Goal: Information Seeking & Learning: Learn about a topic

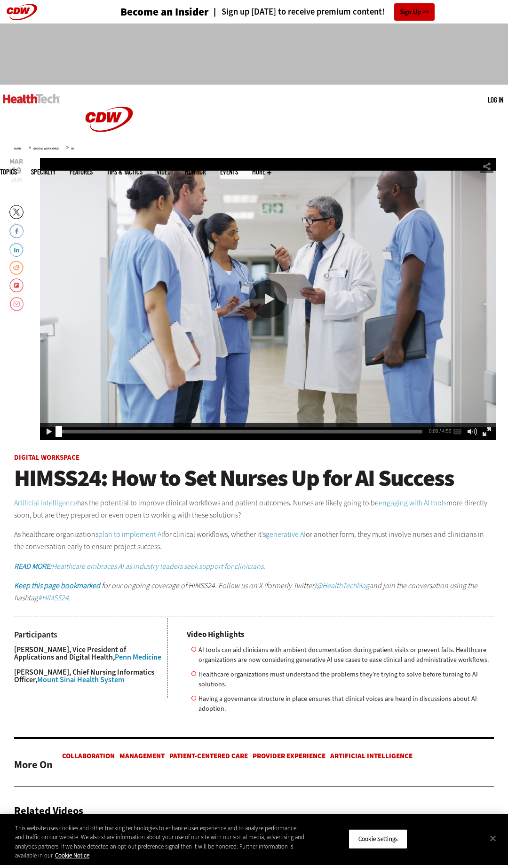
click at [274, 295] on div "Play or Pause Video" at bounding box center [268, 299] width 38 height 38
click at [213, 562] on em "READ MORE: Healthcare embraces AI as industry leaders seek support for clinicia…" at bounding box center [139, 567] width 251 height 10
click at [264, 242] on div "Video viewer" at bounding box center [268, 299] width 456 height 282
click at [266, 321] on div "Video viewer" at bounding box center [268, 299] width 456 height 282
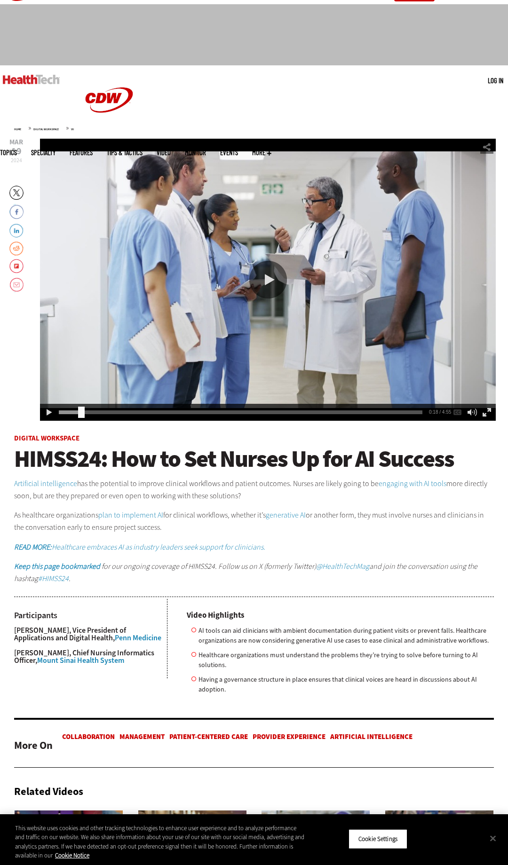
scroll to position [20, 0]
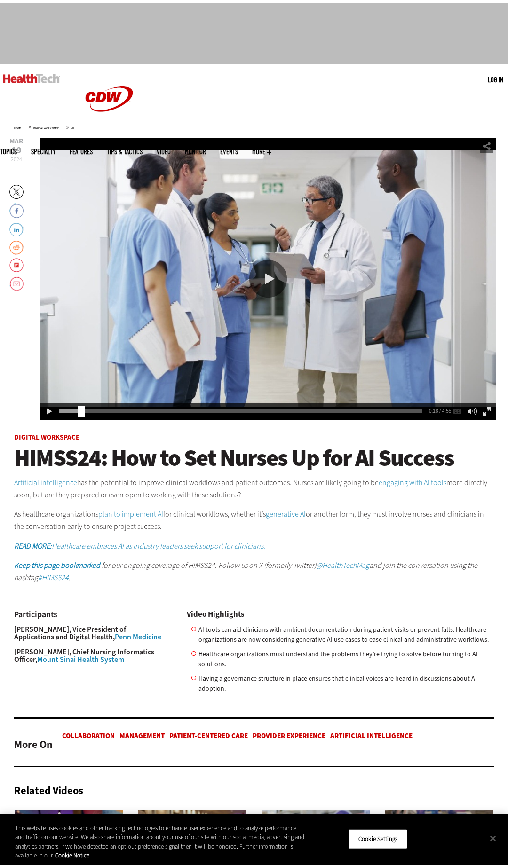
click at [392, 481] on link "engaging with AI tools" at bounding box center [413, 483] width 68 height 10
click at [217, 364] on div "Video viewer" at bounding box center [268, 279] width 456 height 282
click at [115, 410] on div "0:24" at bounding box center [242, 410] width 367 height 0
click at [489, 147] on div "Social Share" at bounding box center [486, 146] width 13 height 13
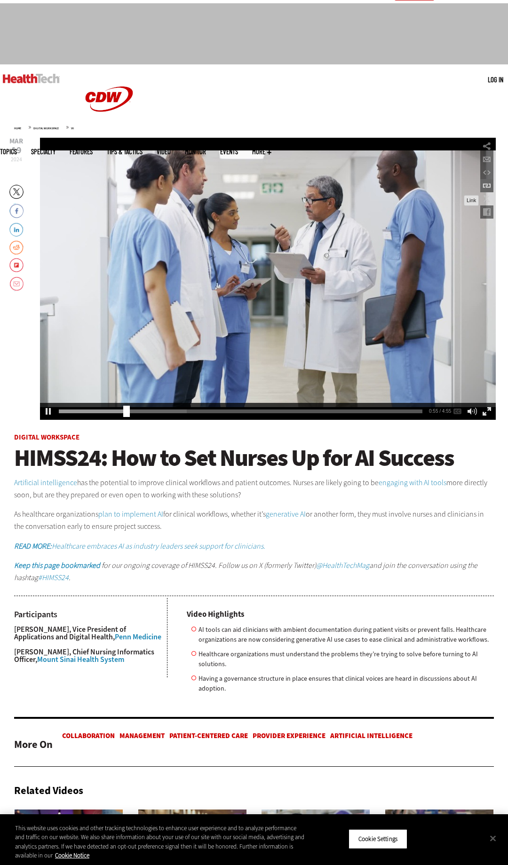
click at [487, 186] on div "Link" at bounding box center [486, 185] width 13 height 13
type input "**********"
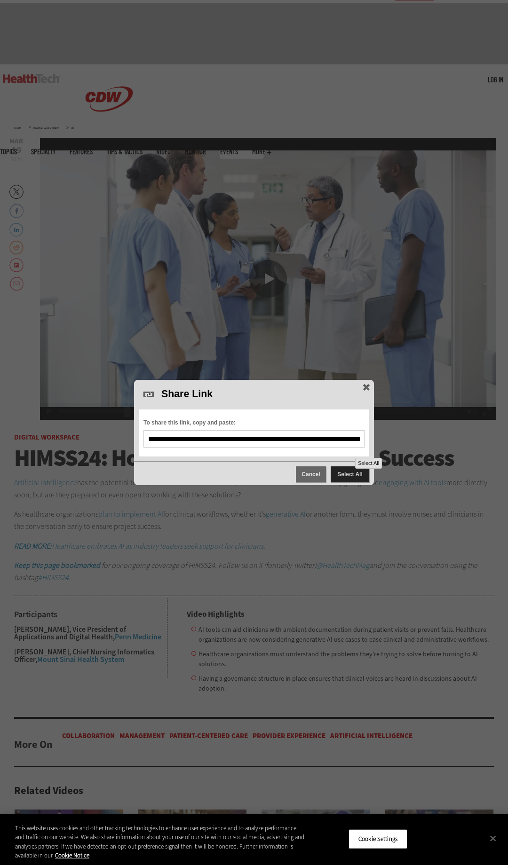
click at [346, 477] on span "Select All" at bounding box center [350, 475] width 39 height 16
click at [317, 438] on input "**********" at bounding box center [254, 439] width 212 height 8
click at [365, 388] on span "Video viewer" at bounding box center [366, 387] width 13 height 13
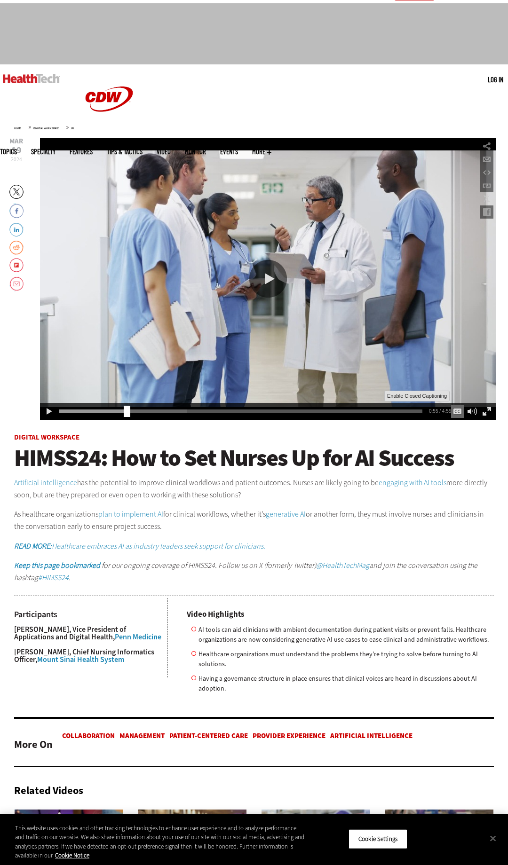
click at [458, 411] on div "Enable Closed Captioning" at bounding box center [457, 411] width 13 height 13
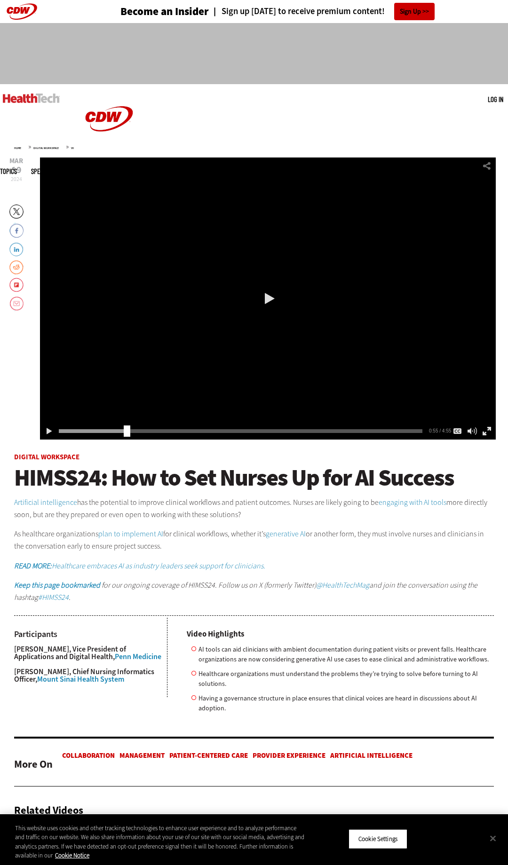
scroll to position [1, 0]
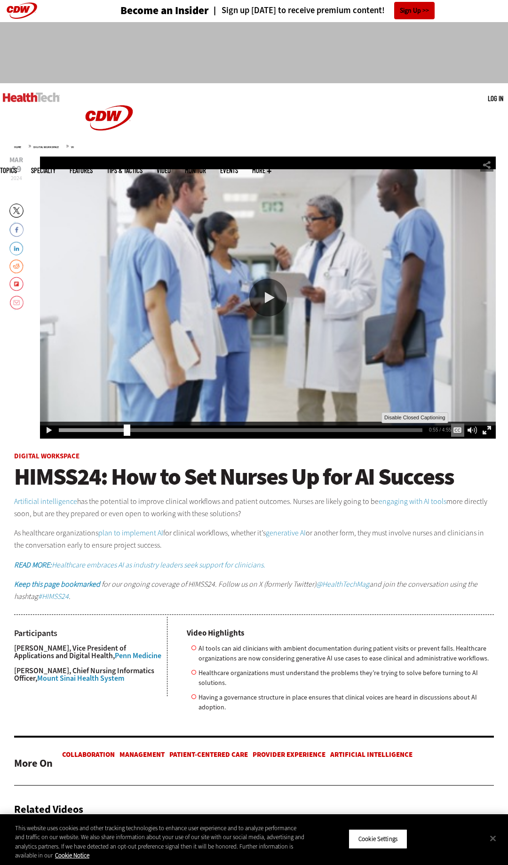
click at [456, 432] on div "Disable Closed Captioning" at bounding box center [457, 430] width 13 height 13
click at [458, 432] on div "Enable Closed Captioning" at bounding box center [457, 430] width 13 height 13
click at [395, 367] on div "Video viewer" at bounding box center [268, 298] width 456 height 282
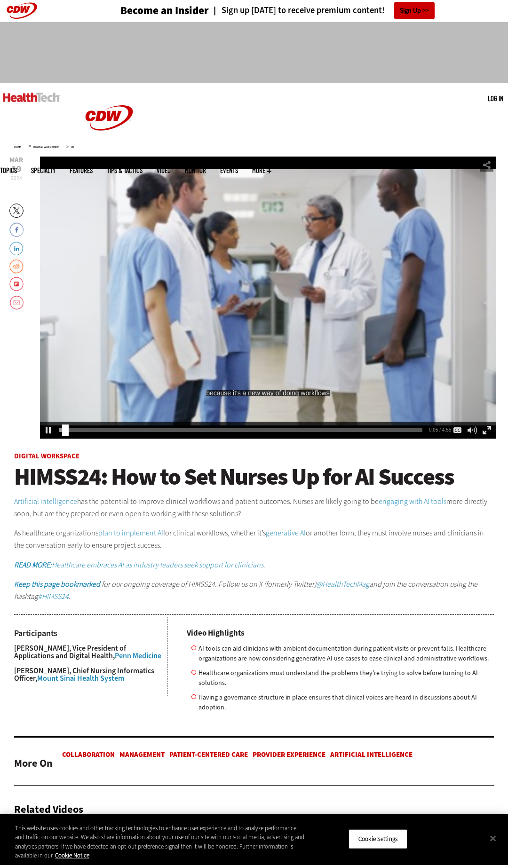
drag, startPoint x: 285, startPoint y: 390, endPoint x: 274, endPoint y: 391, distance: 10.9
click at [274, 391] on div "because it's a new way of doing workflows" at bounding box center [268, 393] width 124 height 7
click at [487, 195] on div "Embed" at bounding box center [486, 191] width 13 height 13
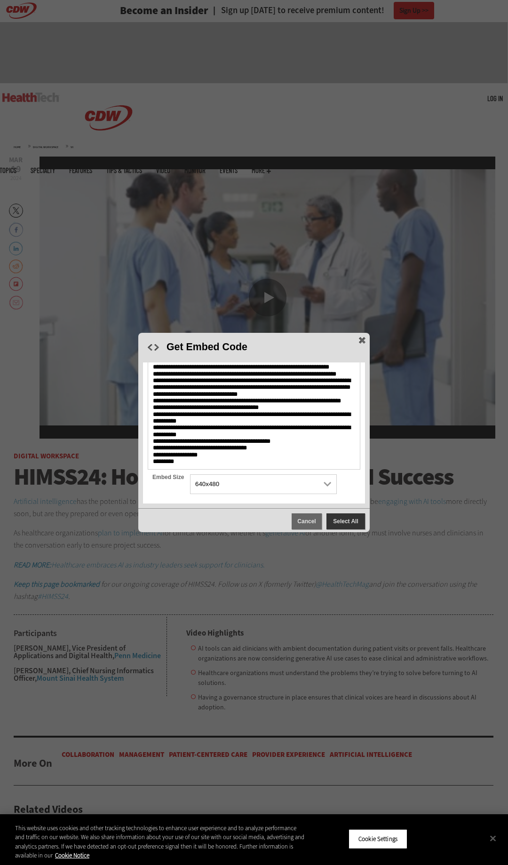
scroll to position [85, 0]
click at [214, 463] on span "**********" at bounding box center [254, 394] width 213 height 152
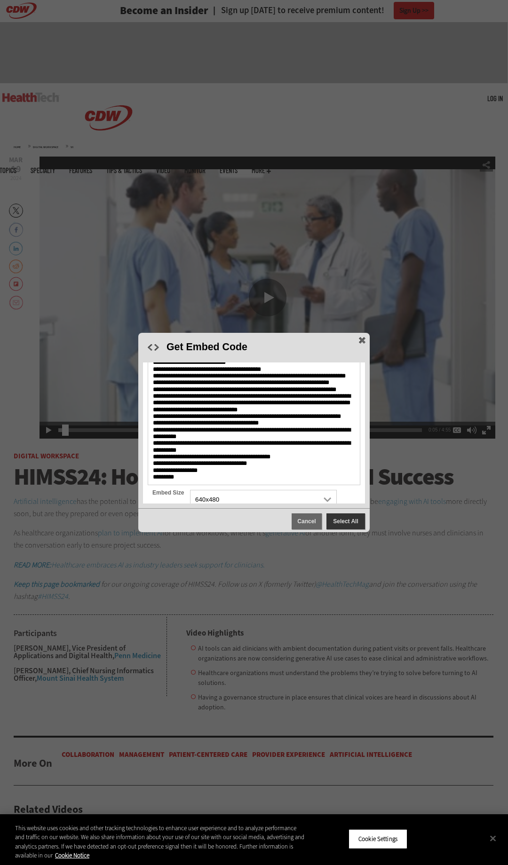
scroll to position [45, 0]
drag, startPoint x: 156, startPoint y: 420, endPoint x: 263, endPoint y: 432, distance: 107.8
click at [254, 433] on span "**********" at bounding box center [252, 410] width 198 height 141
click at [203, 447] on span "**********" at bounding box center [252, 410] width 198 height 141
drag, startPoint x: 251, startPoint y: 433, endPoint x: 244, endPoint y: 433, distance: 7.1
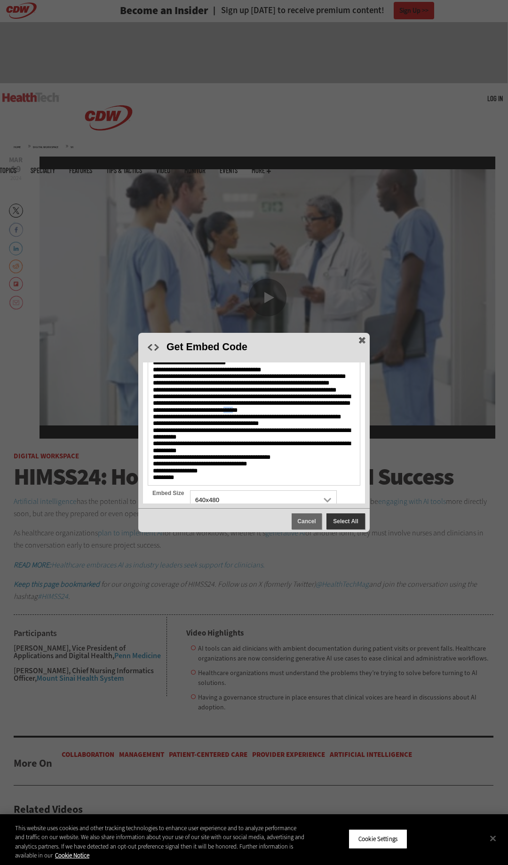
click at [243, 433] on span "**********" at bounding box center [252, 410] width 198 height 141
click at [244, 432] on span "**********" at bounding box center [252, 410] width 198 height 141
drag, startPoint x: 249, startPoint y: 433, endPoint x: 248, endPoint y: 423, distance: 10.0
click at [160, 420] on span "**********" at bounding box center [252, 410] width 198 height 141
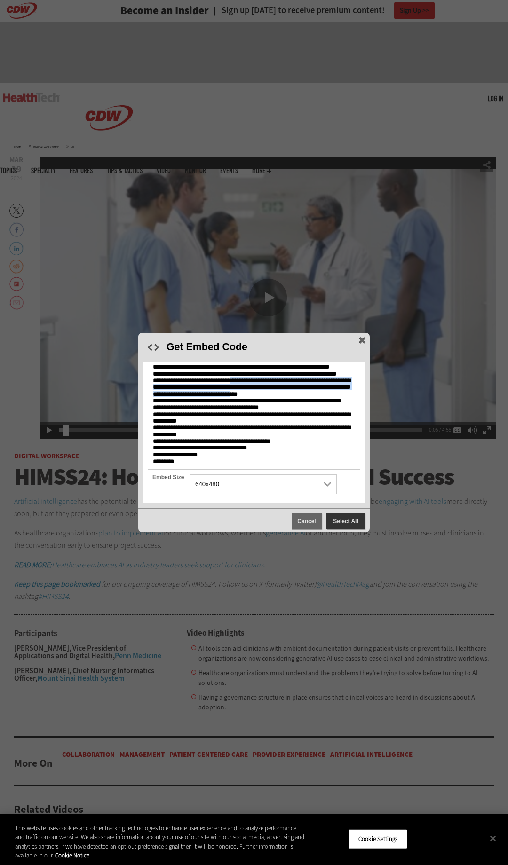
scroll to position [85, 0]
click at [309, 521] on span "Cancel" at bounding box center [307, 522] width 30 height 16
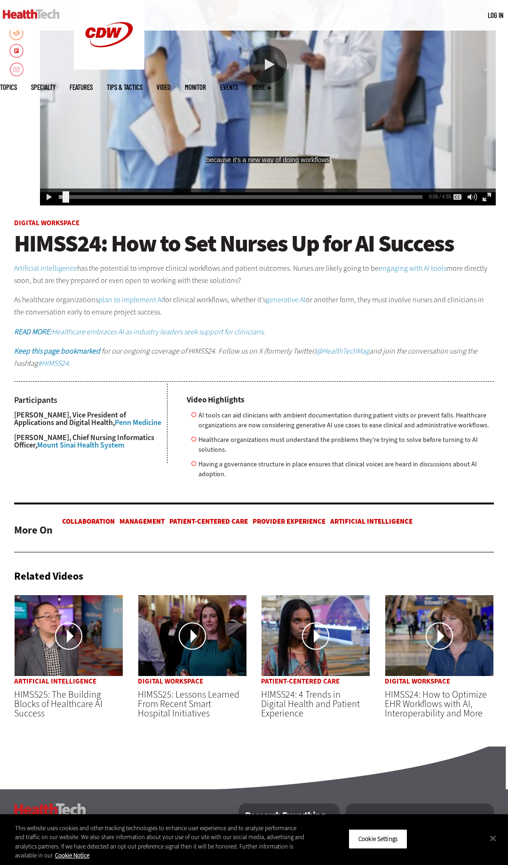
scroll to position [31, 0]
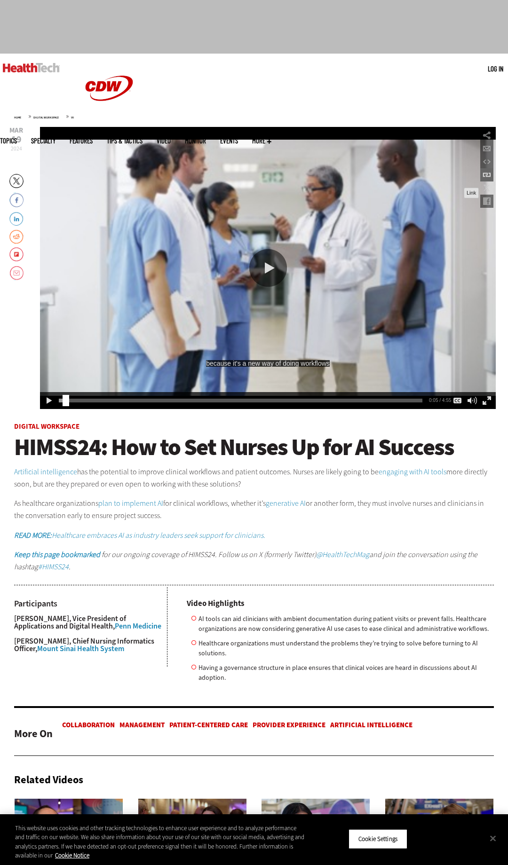
click at [487, 178] on div "Link" at bounding box center [486, 174] width 13 height 13
click at [487, 176] on div "Link" at bounding box center [486, 174] width 13 height 13
click at [464, 194] on div "Video viewer" at bounding box center [268, 268] width 456 height 282
click at [485, 176] on div "Link" at bounding box center [486, 174] width 13 height 13
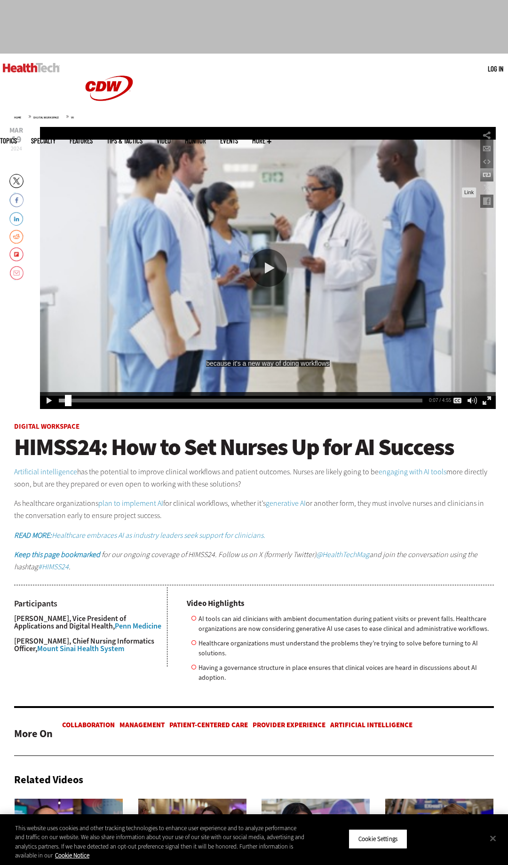
click at [485, 178] on div "Link" at bounding box center [486, 174] width 13 height 13
click at [446, 174] on div "Video viewer" at bounding box center [268, 268] width 456 height 282
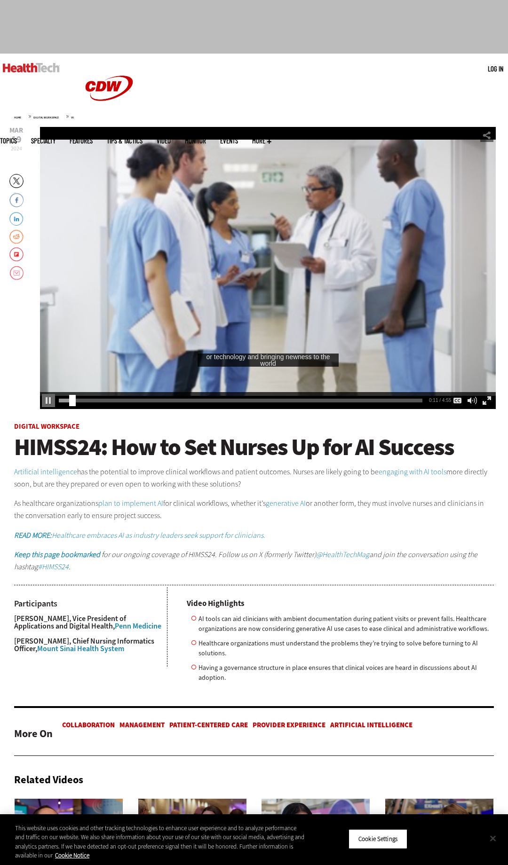
click at [494, 841] on button "Close" at bounding box center [493, 838] width 21 height 21
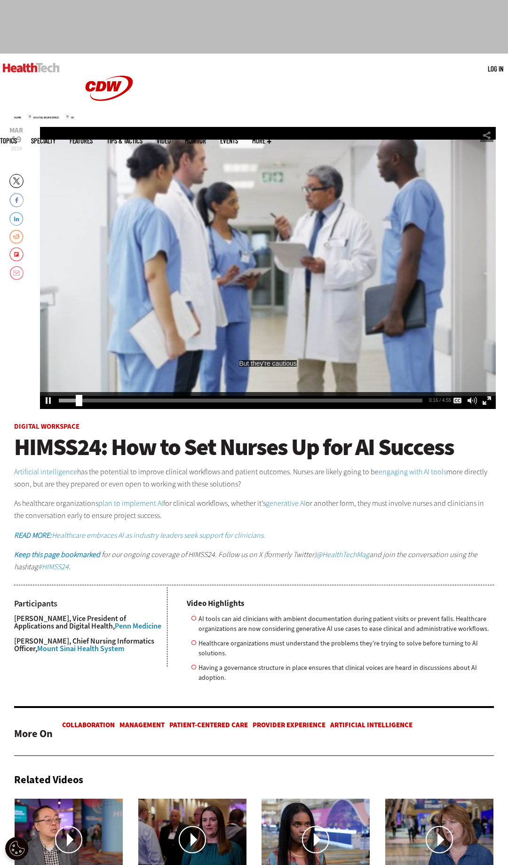
click at [176, 227] on div "Video viewer" at bounding box center [268, 268] width 456 height 282
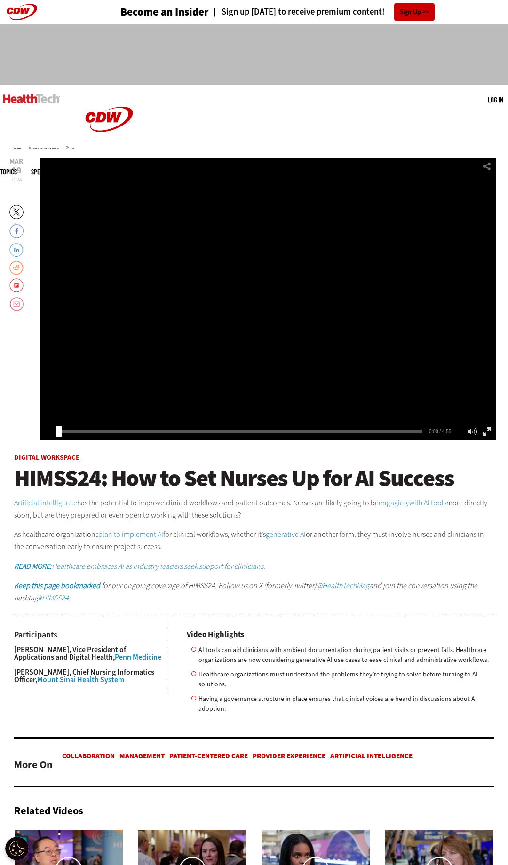
scroll to position [31, 0]
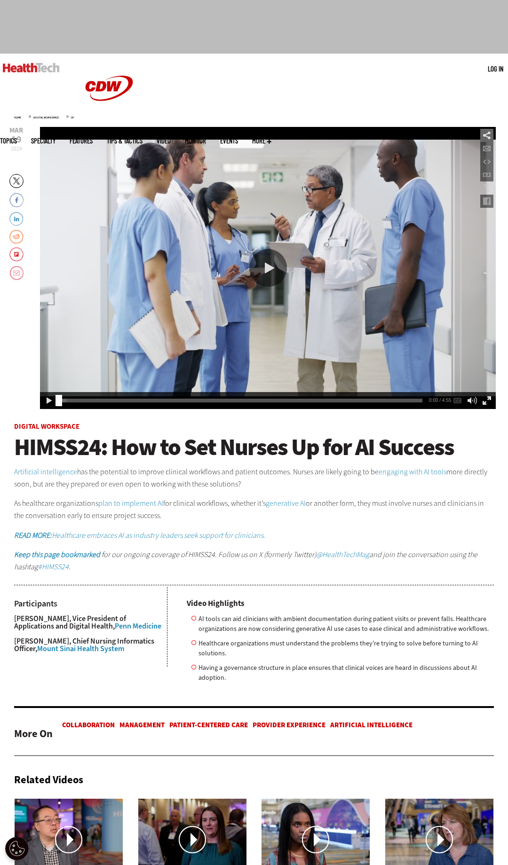
click at [492, 135] on div "Social Share" at bounding box center [486, 135] width 13 height 13
click at [489, 175] on div "Link" at bounding box center [486, 174] width 13 height 13
type input "**********"
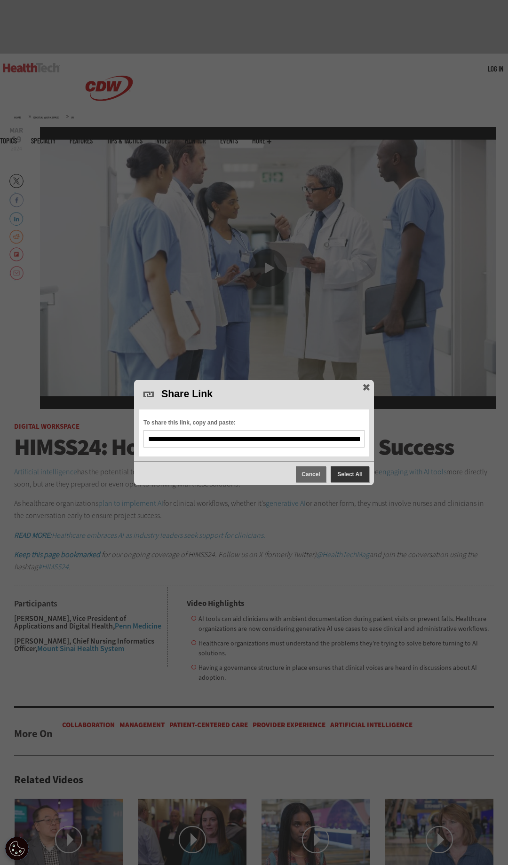
click at [307, 434] on span "**********" at bounding box center [253, 438] width 221 height 17
click at [307, 436] on input "**********" at bounding box center [254, 439] width 212 height 8
click at [365, 477] on span "Select All" at bounding box center [350, 475] width 39 height 16
click at [367, 388] on span "Video viewer" at bounding box center [366, 387] width 13 height 13
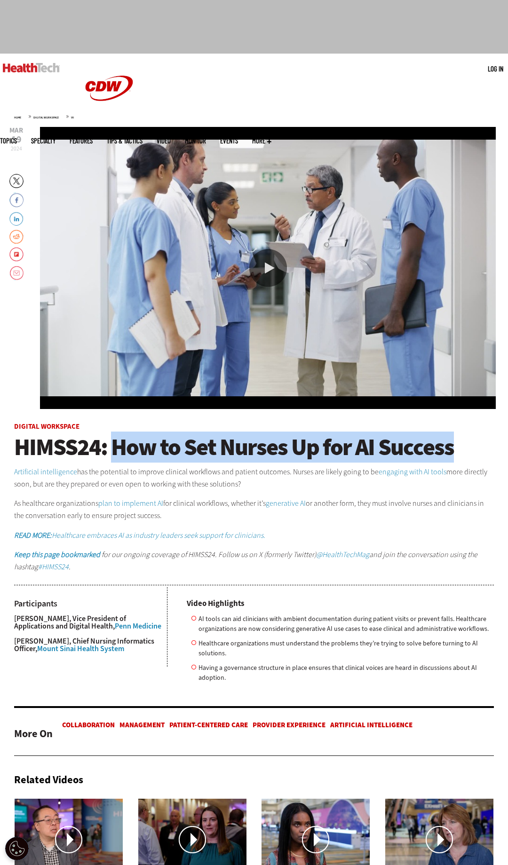
drag, startPoint x: 115, startPoint y: 445, endPoint x: 447, endPoint y: 433, distance: 332.7
click at [447, 433] on span "HIMSS24: How to Set Nurses Up for AI Success" at bounding box center [234, 447] width 440 height 31
copy span "How to Set Nurses Up for AI Success"
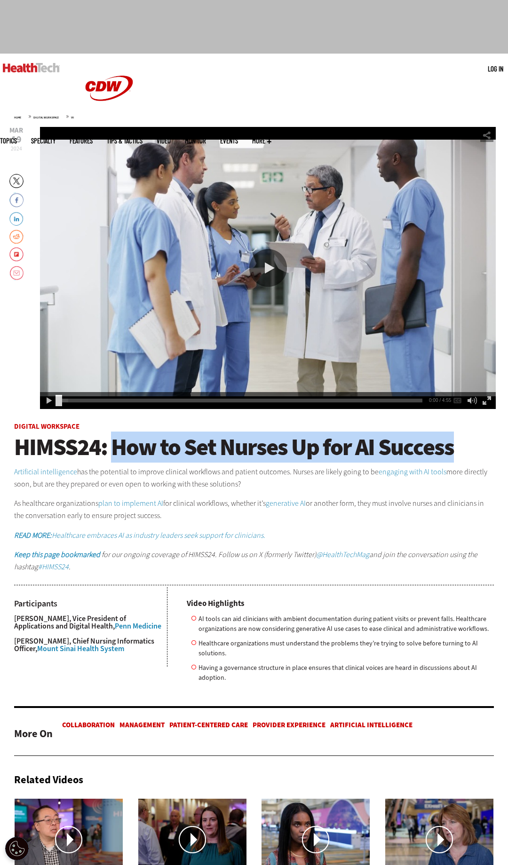
click at [314, 267] on div "Video viewer" at bounding box center [268, 268] width 456 height 282
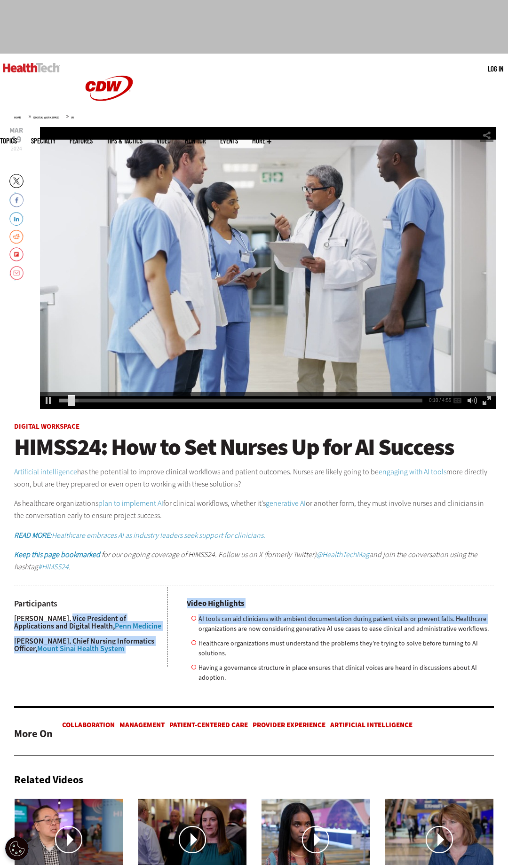
drag, startPoint x: 147, startPoint y: 624, endPoint x: 75, endPoint y: 618, distance: 71.7
click at [75, 618] on div "**********" at bounding box center [254, 412] width 480 height 570
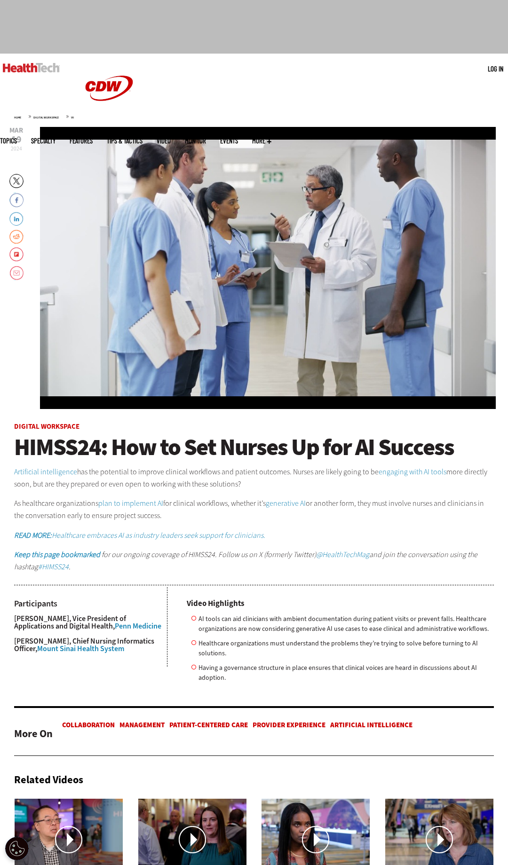
drag, startPoint x: 71, startPoint y: 606, endPoint x: 17, endPoint y: 615, distance: 54.8
click at [63, 608] on div "Participants Anna Schoenbaum, Vice President of Applications and Digital Health…" at bounding box center [90, 626] width 153 height 79
drag, startPoint x: 15, startPoint y: 616, endPoint x: 157, endPoint y: 606, distance: 142.4
click at [117, 621] on p "Anna Schoenbaum, Vice President of Applications and Digital Health, Penn Medici…" at bounding box center [90, 622] width 153 height 15
copy p "[PERSON_NAME], Vice President of Applications and Digital Health,"
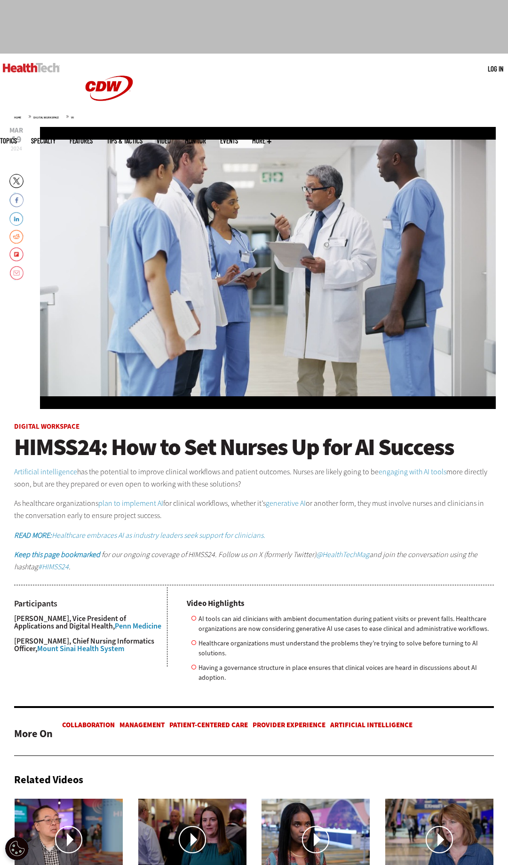
scroll to position [30, 0]
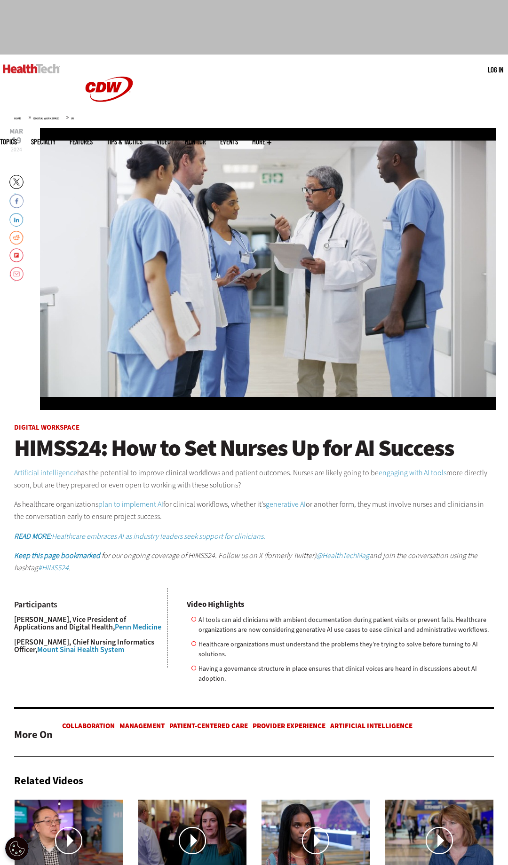
click at [133, 647] on p "Robbie Freeman, Chief Nursing Informatics Officer, Mount Sinai Health System" at bounding box center [90, 646] width 153 height 15
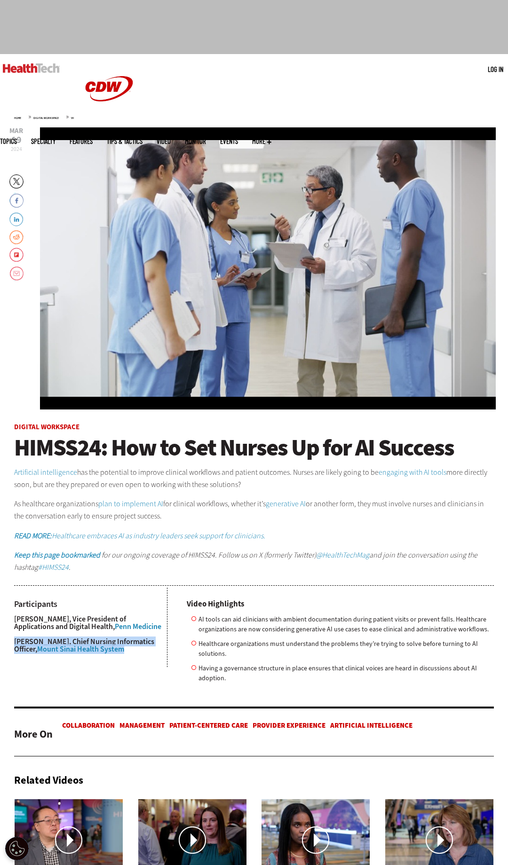
scroll to position [28, 0]
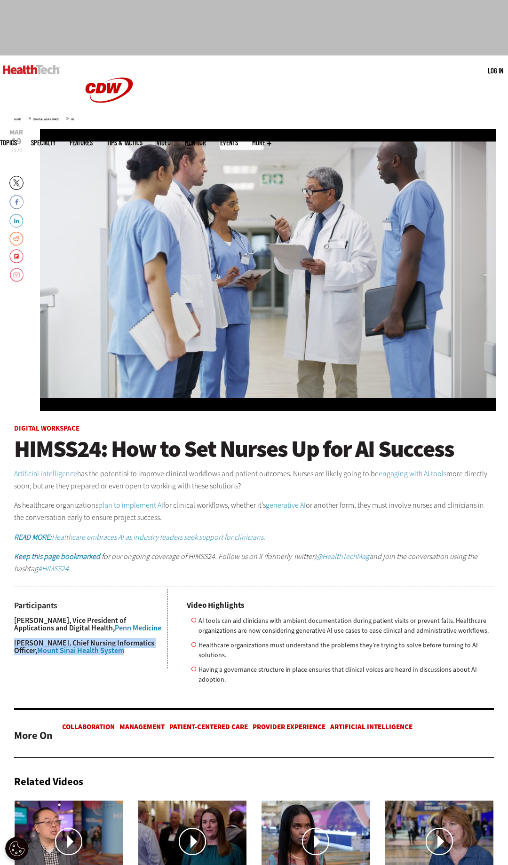
drag, startPoint x: 133, startPoint y: 647, endPoint x: 21, endPoint y: 634, distance: 112.7
click at [16, 640] on p "Robbie Freeman, Chief Nursing Informatics Officer, Mount Sinai Health System" at bounding box center [90, 647] width 153 height 15
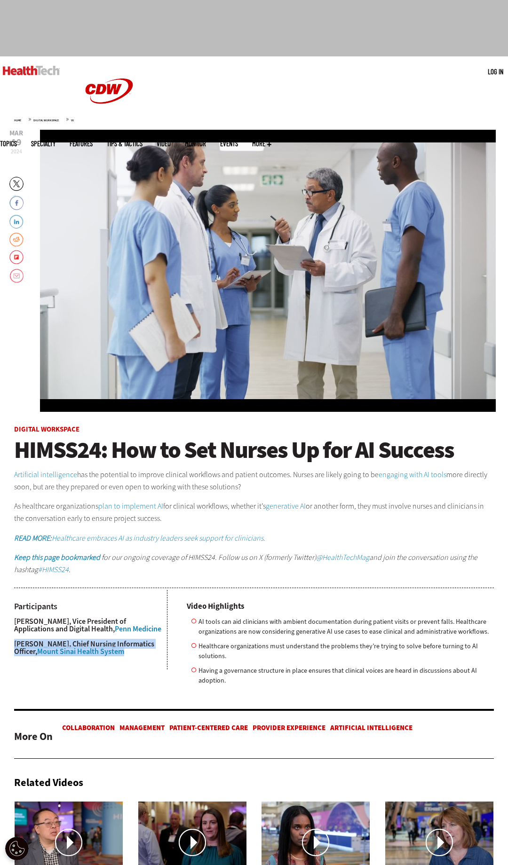
copy p "Robbie Freeman, Chief Nursing Informatics Officer, Mount Sinai Health System"
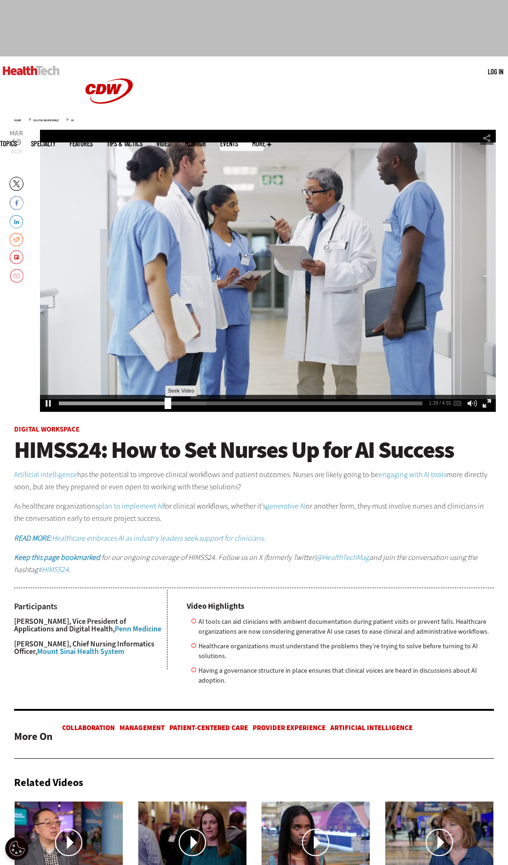
click at [154, 402] on div "1:28" at bounding box center [242, 402] width 367 height 0
click at [144, 402] on div "1:21" at bounding box center [242, 402] width 367 height 0
click at [155, 408] on div "1:28 1:28 / 4:55" at bounding box center [268, 403] width 456 height 17
click at [149, 406] on div "1:28 1:28 / 4:55" at bounding box center [268, 403] width 456 height 17
click at [144, 399] on div "1:29 1:29 / 4:55" at bounding box center [268, 403] width 456 height 17
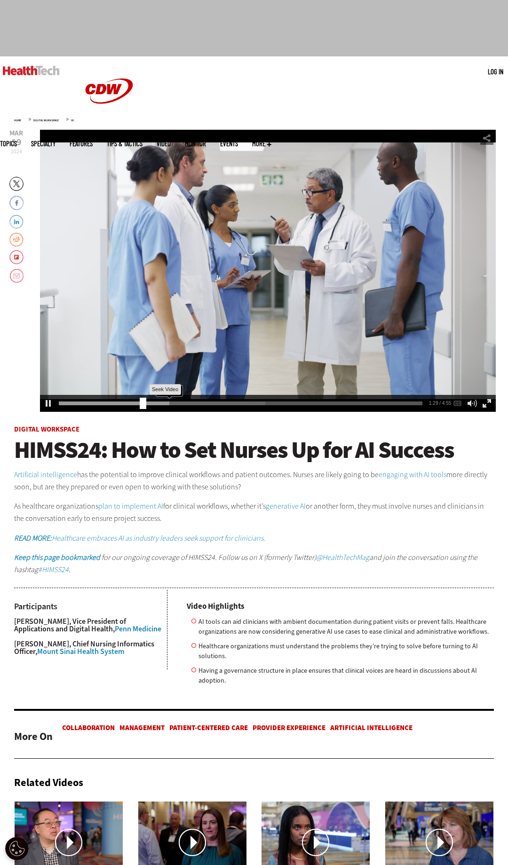
click at [140, 402] on div "1:29" at bounding box center [242, 402] width 367 height 0
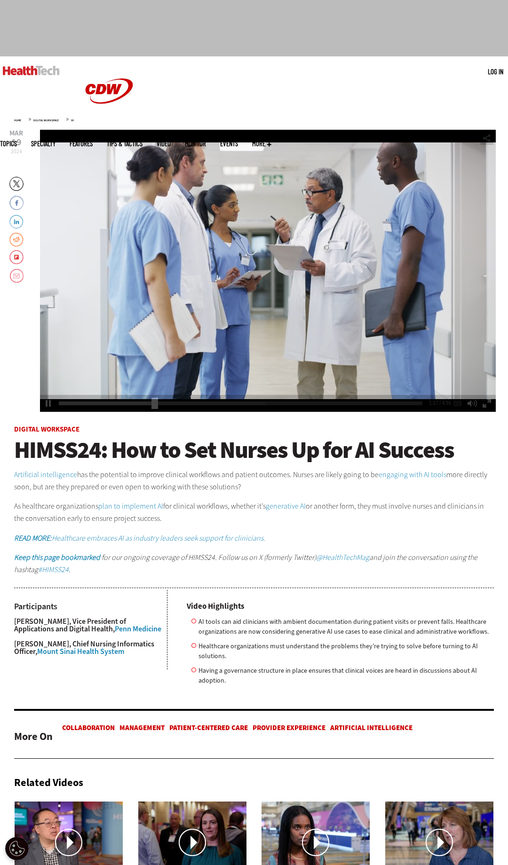
click at [270, 277] on div "Play or Pause Video" at bounding box center [268, 271] width 38 height 38
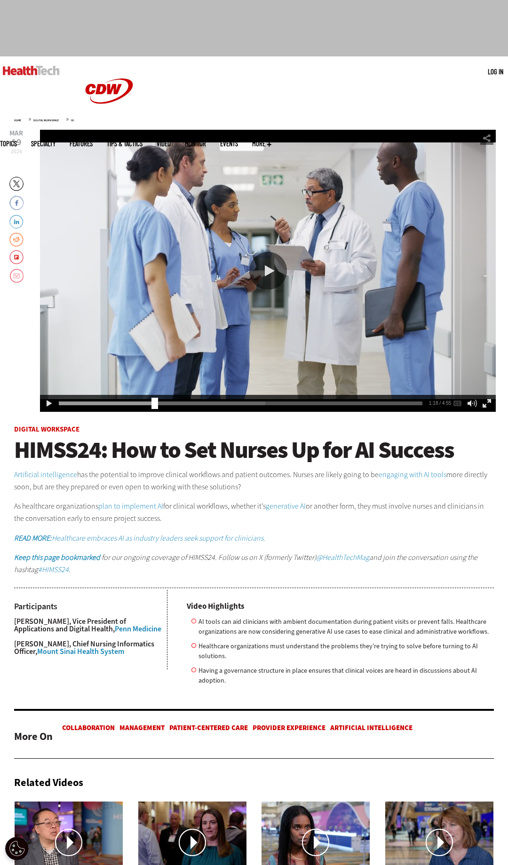
click at [148, 400] on div "1:17 1:18 / 4:55" at bounding box center [268, 403] width 456 height 17
click at [147, 402] on div "1:17" at bounding box center [242, 402] width 367 height 0
click at [44, 402] on div "Play" at bounding box center [48, 403] width 13 height 13
click at [48, 402] on div "Pause" at bounding box center [48, 403] width 13 height 13
click at [460, 404] on div "Enable Closed Captioning" at bounding box center [457, 403] width 13 height 13
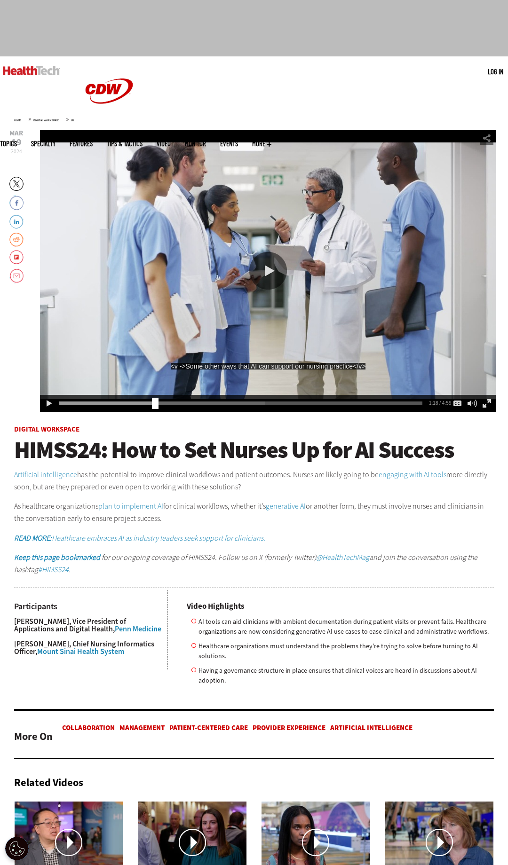
drag, startPoint x: 187, startPoint y: 367, endPoint x: 358, endPoint y: 367, distance: 171.7
click at [358, 367] on div "<v ->Some other ways that AI can support our nursing practice</v>" at bounding box center [268, 366] width 195 height 7
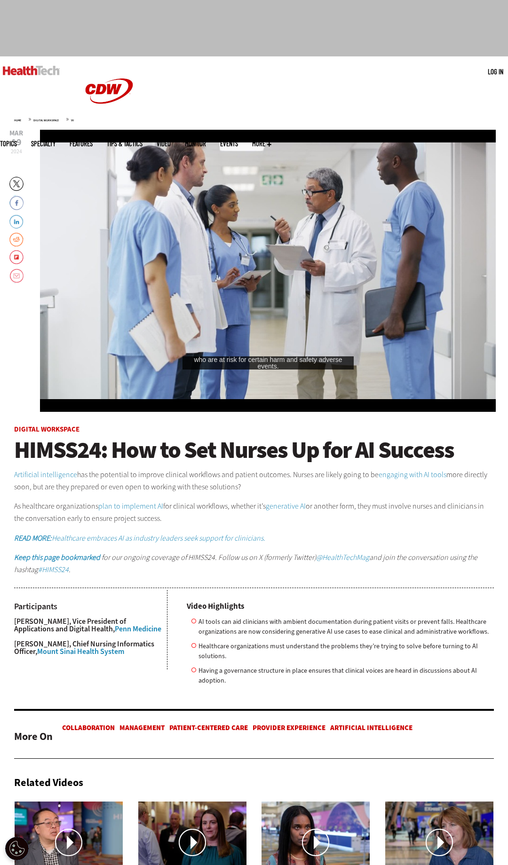
click at [201, 248] on div "video is paused" at bounding box center [268, 271] width 456 height 282
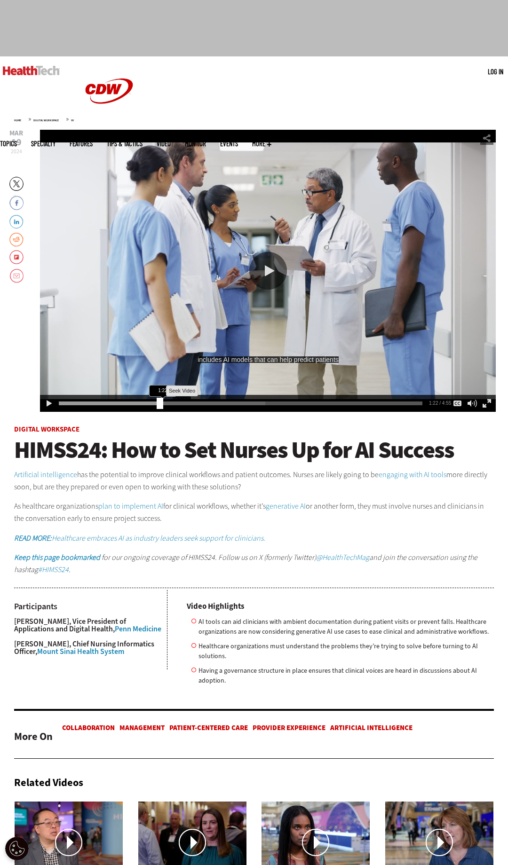
click at [157, 402] on div "1:22" at bounding box center [242, 402] width 367 height 0
click at [153, 402] on div "1:22" at bounding box center [242, 402] width 367 height 0
click at [270, 273] on div "Play or Pause Video" at bounding box center [268, 271] width 38 height 38
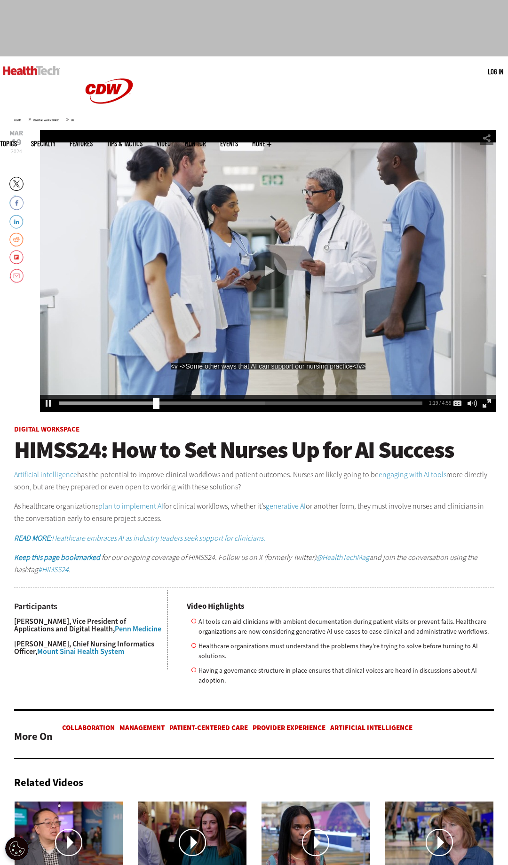
click at [272, 267] on div "Play or Pause Video" at bounding box center [268, 271] width 38 height 38
click at [273, 267] on div "Play or Pause Video" at bounding box center [268, 271] width 38 height 38
click at [278, 265] on div "Play or Pause Video" at bounding box center [268, 271] width 38 height 38
click at [273, 269] on div "Play or Pause Video" at bounding box center [268, 271] width 38 height 38
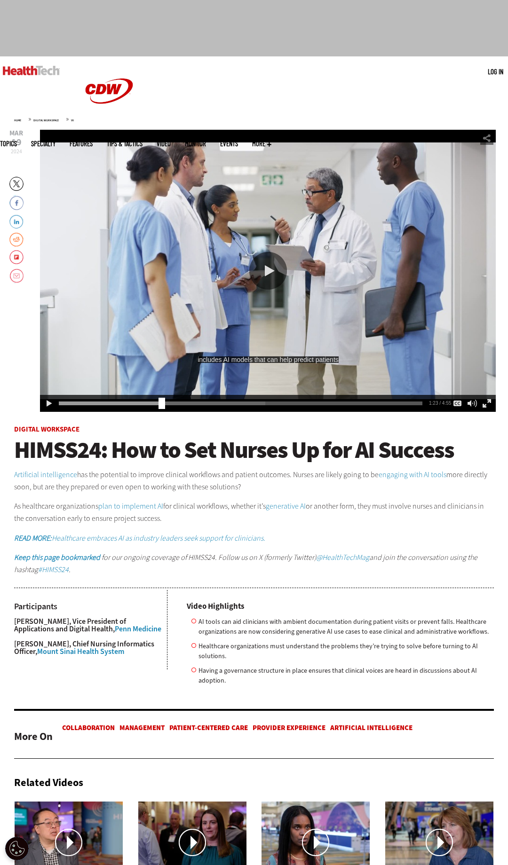
click at [281, 290] on div "video is paused" at bounding box center [268, 271] width 456 height 282
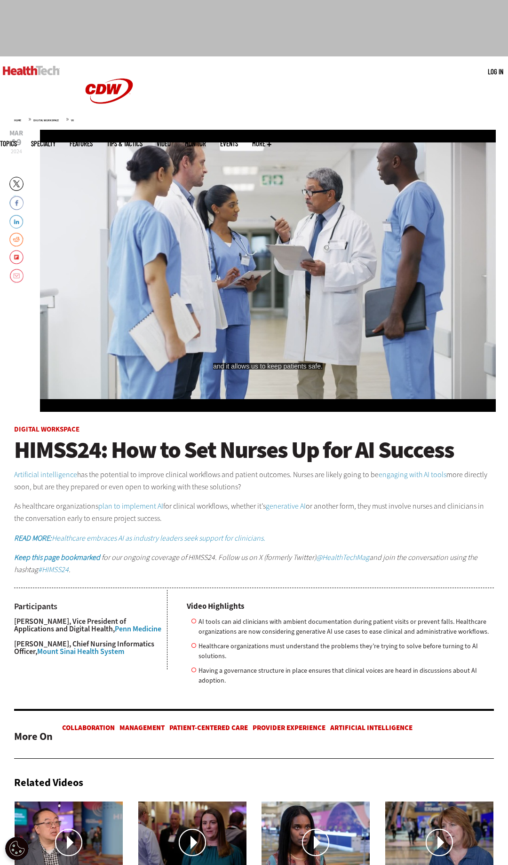
click at [275, 277] on div "Play or Pause Video" at bounding box center [268, 271] width 38 height 38
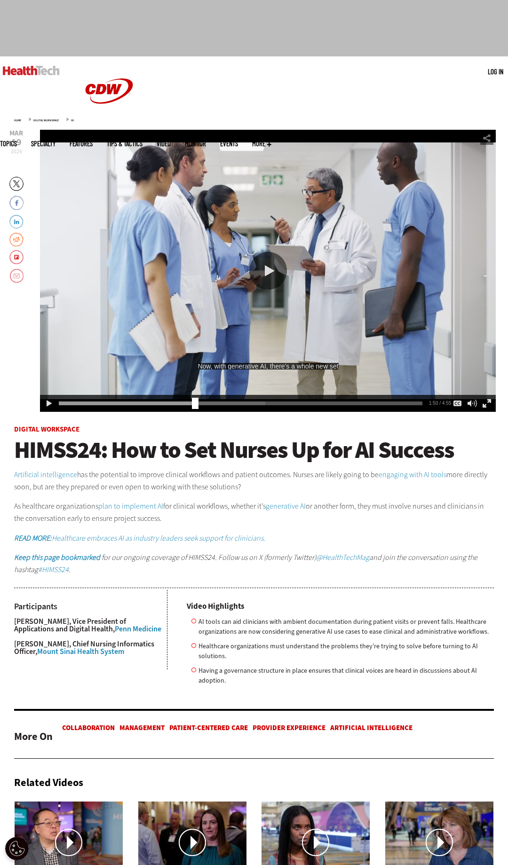
click at [294, 278] on div "video is paused" at bounding box center [268, 271] width 456 height 282
click at [273, 273] on div "Play or Pause Video" at bounding box center [268, 271] width 38 height 38
click at [340, 219] on div "video is paused" at bounding box center [268, 271] width 456 height 282
click at [322, 232] on div "video is paused" at bounding box center [268, 271] width 456 height 282
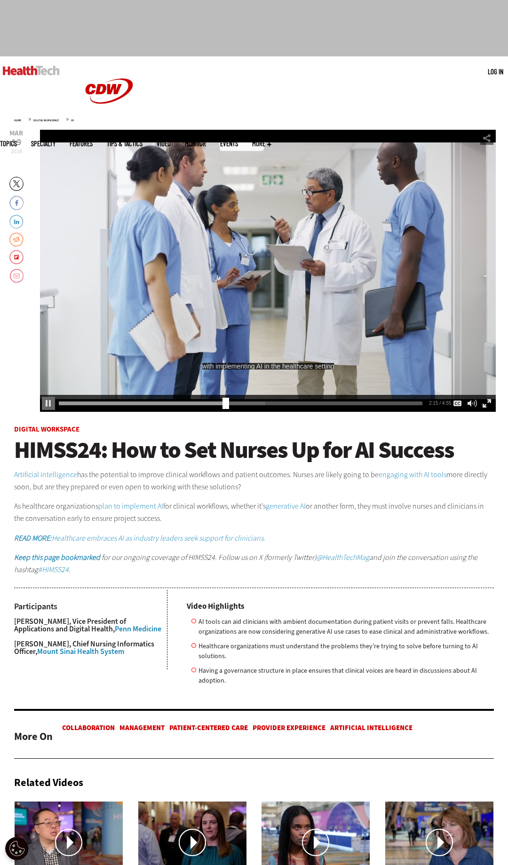
click at [322, 232] on div "video is paused" at bounding box center [268, 271] width 456 height 282
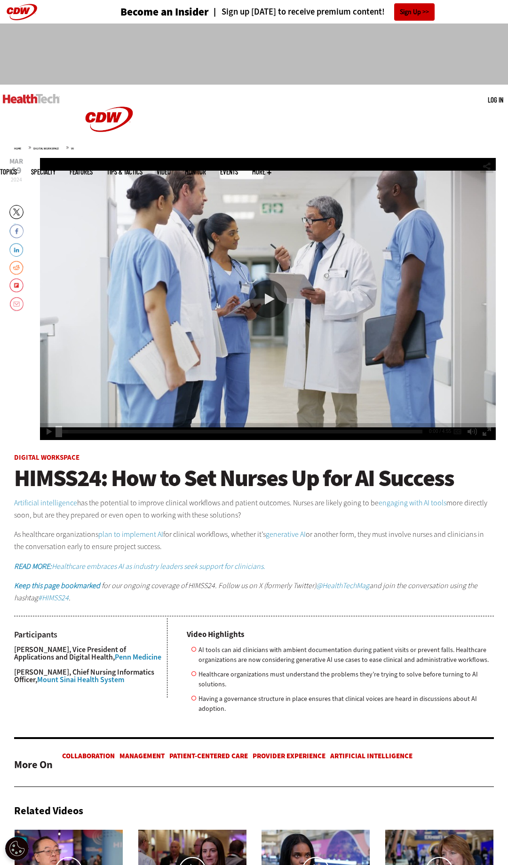
click at [428, 362] on div "Video viewer" at bounding box center [268, 299] width 456 height 282
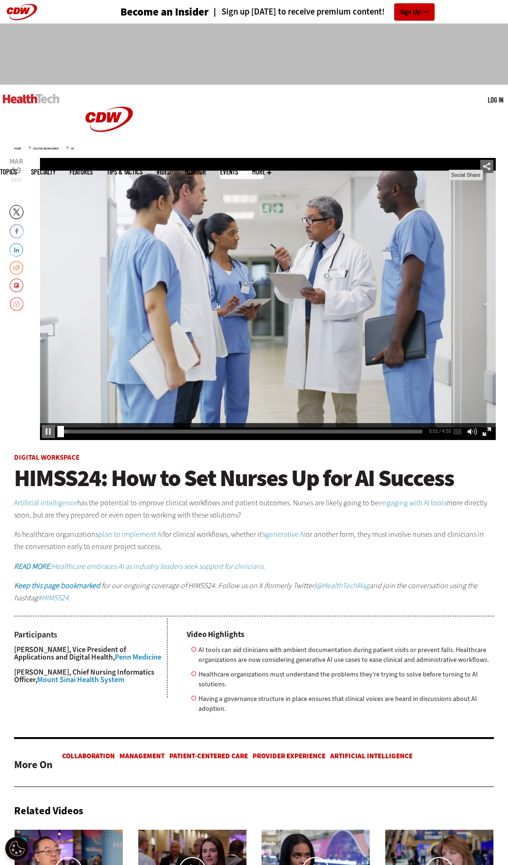
click at [491, 162] on div "Social Share" at bounding box center [486, 166] width 13 height 13
click at [490, 195] on div "Embed" at bounding box center [486, 192] width 13 height 13
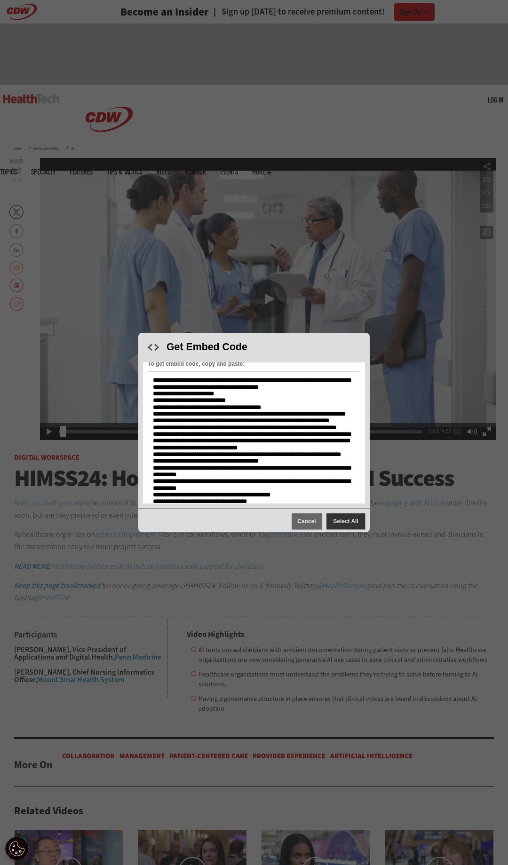
scroll to position [8, 0]
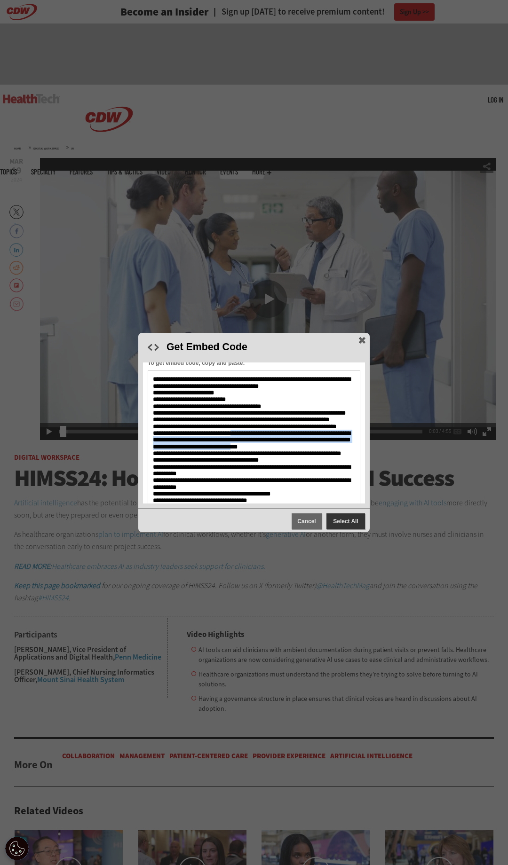
drag, startPoint x: 250, startPoint y: 471, endPoint x: 154, endPoint y: 457, distance: 97.0
click at [154, 457] on span "**********" at bounding box center [252, 446] width 198 height 141
click at [203, 470] on span "**********" at bounding box center [252, 446] width 198 height 141
